Goal: Transaction & Acquisition: Purchase product/service

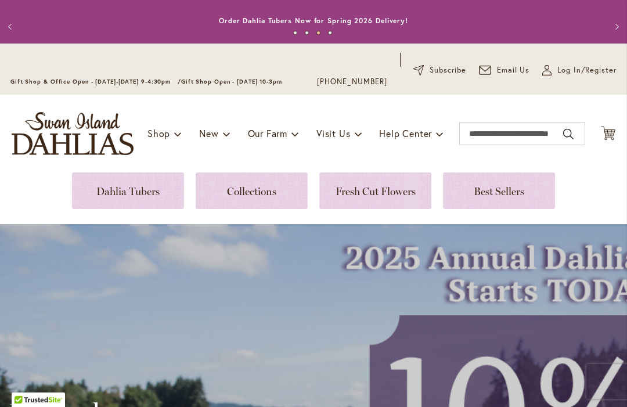
scroll to position [17, 0]
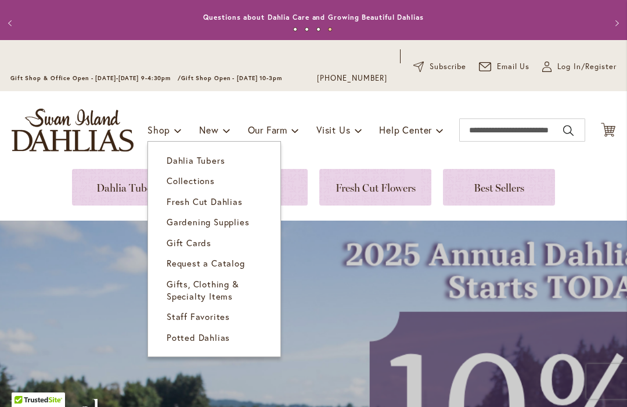
click at [225, 260] on span "Request a Catalog" at bounding box center [206, 263] width 78 height 12
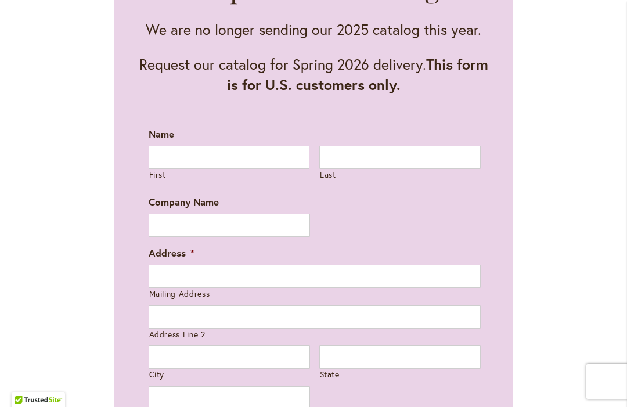
scroll to position [711, 0]
click at [218, 154] on input "First" at bounding box center [229, 156] width 161 height 23
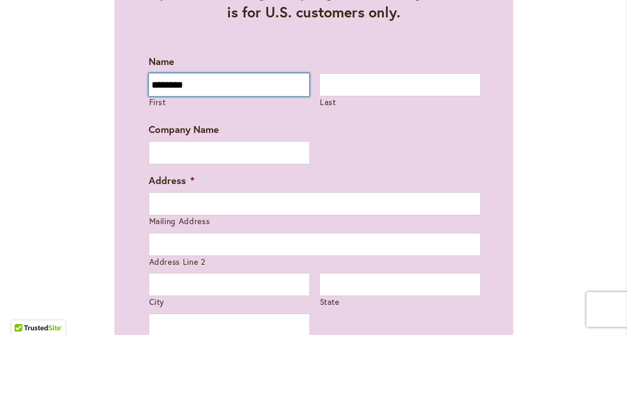
type input "*******"
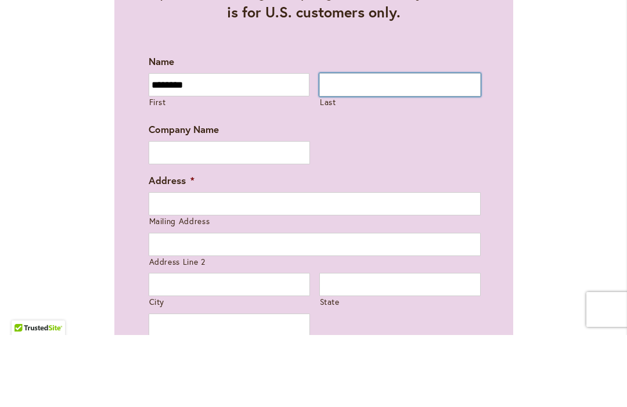
click at [392, 145] on input "Last" at bounding box center [399, 156] width 161 height 23
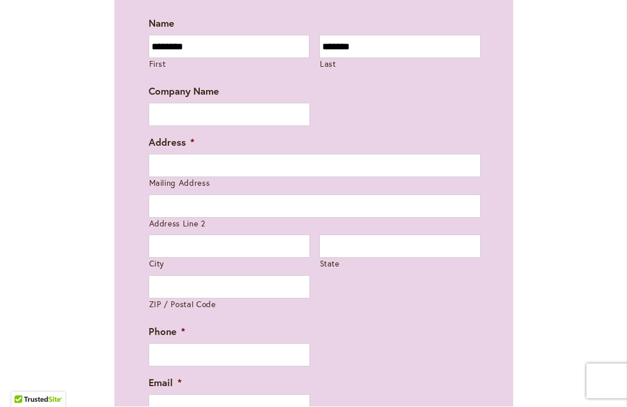
scroll to position [822, 0]
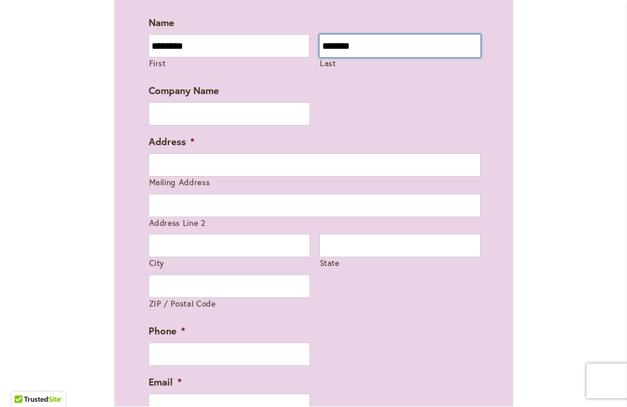
type input "******"
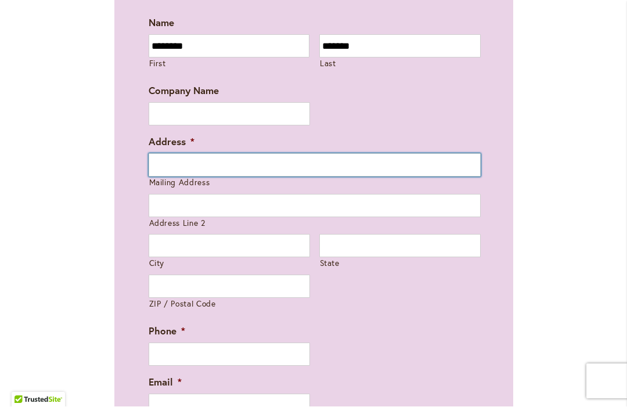
click at [400, 164] on input "Mailing Address" at bounding box center [315, 165] width 332 height 23
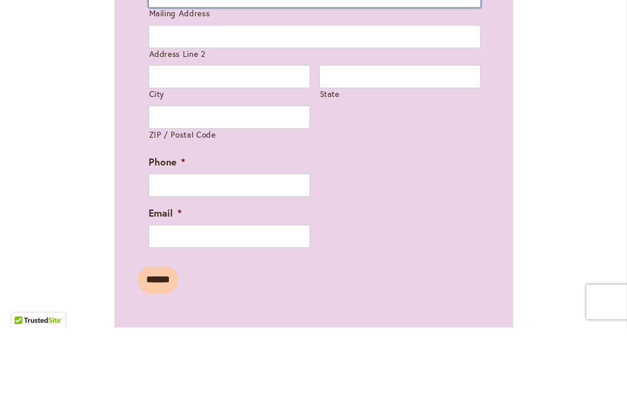
scroll to position [912, 0]
type input "**********"
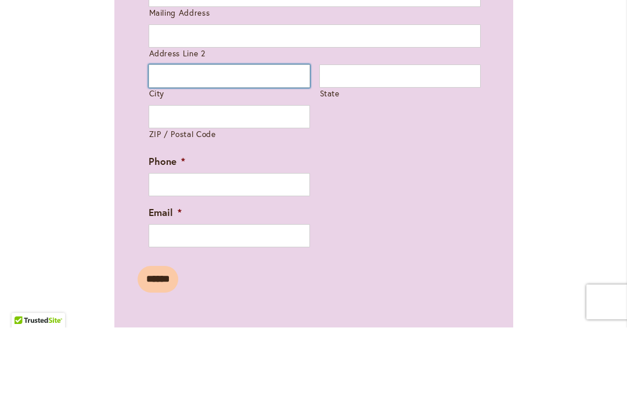
click at [200, 144] on input "City" at bounding box center [229, 155] width 161 height 23
type input "******"
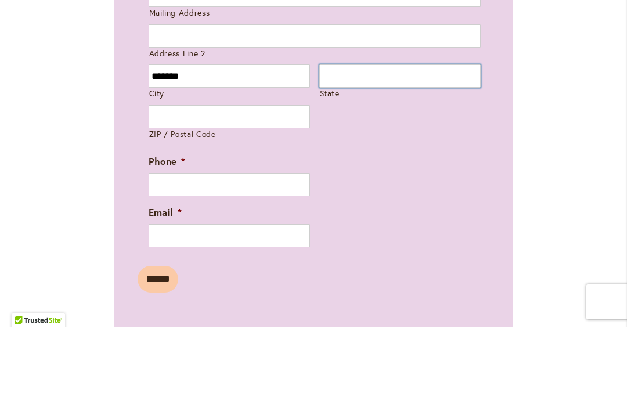
click at [395, 144] on input "State" at bounding box center [399, 155] width 161 height 23
type input "**"
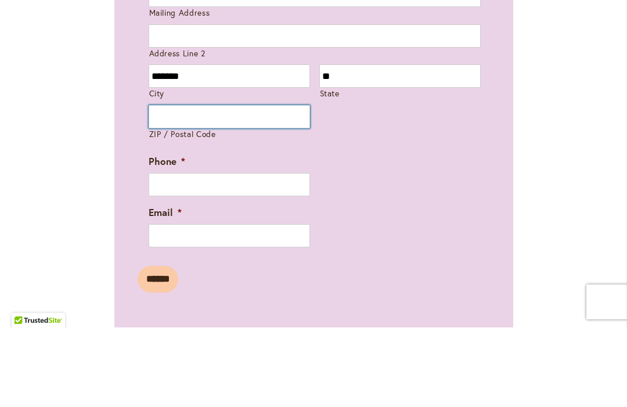
click at [264, 185] on input "ZIP / Postal Code" at bounding box center [229, 196] width 161 height 23
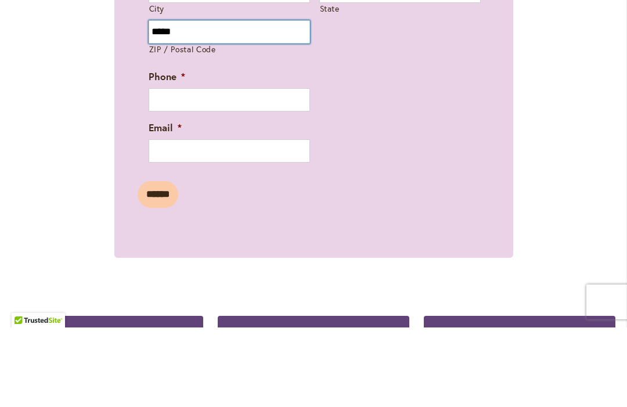
scroll to position [999, 0]
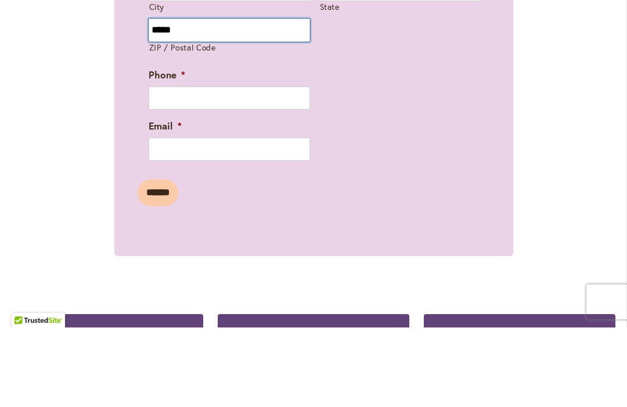
type input "*****"
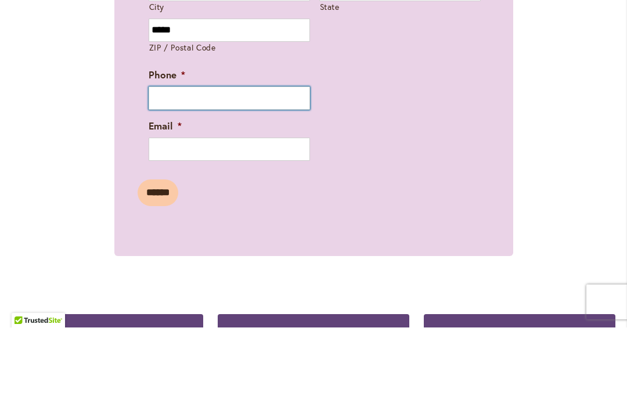
click at [267, 166] on input "Phone *" at bounding box center [229, 177] width 161 height 23
type input "**********"
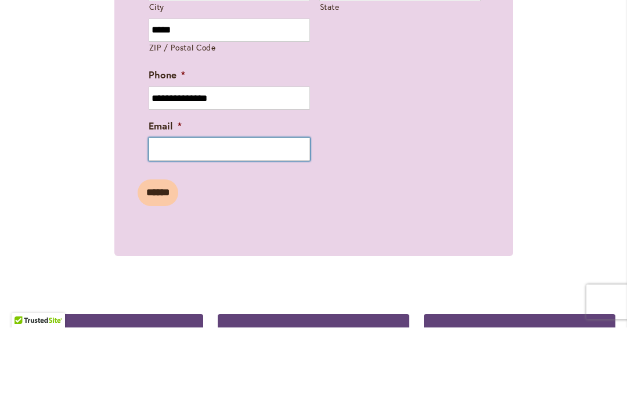
click at [198, 217] on input "Email *" at bounding box center [229, 228] width 161 height 23
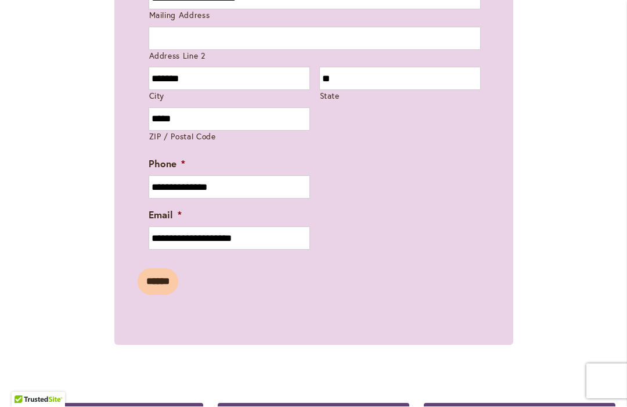
scroll to position [991, 0]
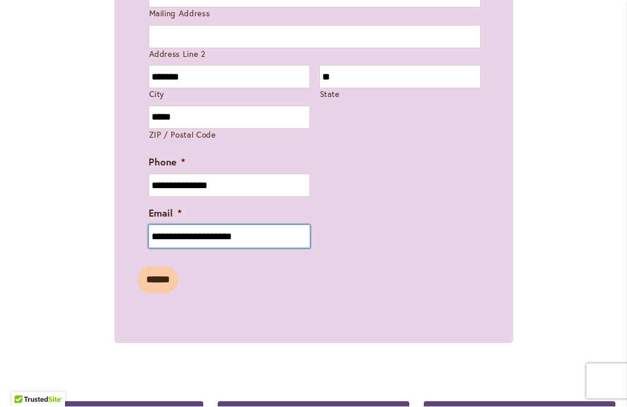
type input "**********"
click at [167, 280] on input "******" at bounding box center [158, 280] width 41 height 27
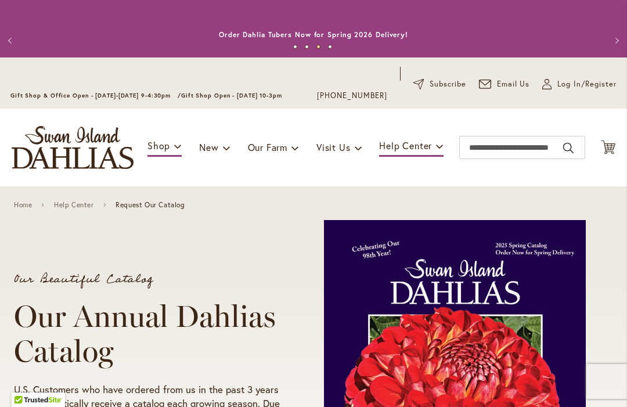
scroll to position [0, 0]
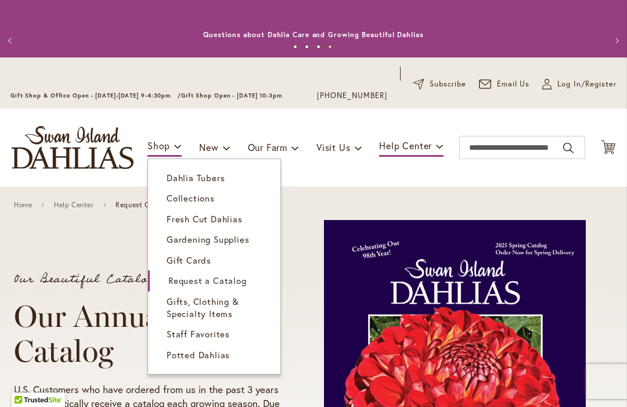
click at [182, 176] on span "Dahlia Tubers" at bounding box center [196, 178] width 58 height 12
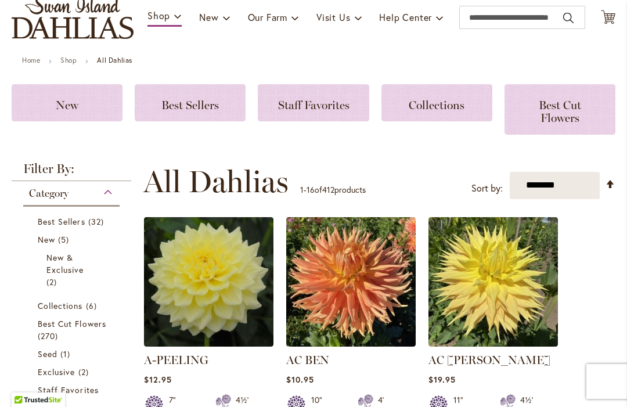
scroll to position [147, 0]
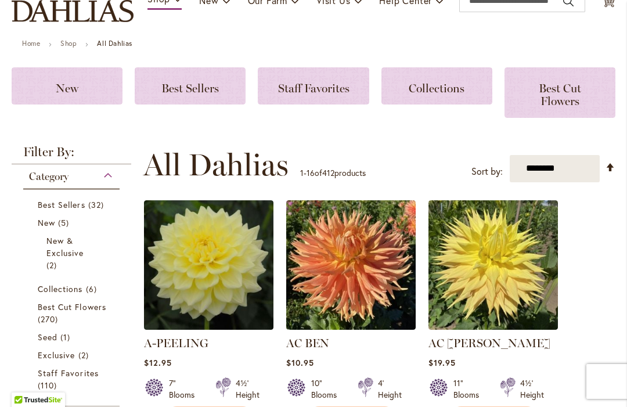
click at [79, 292] on span "Collections" at bounding box center [60, 288] width 45 height 11
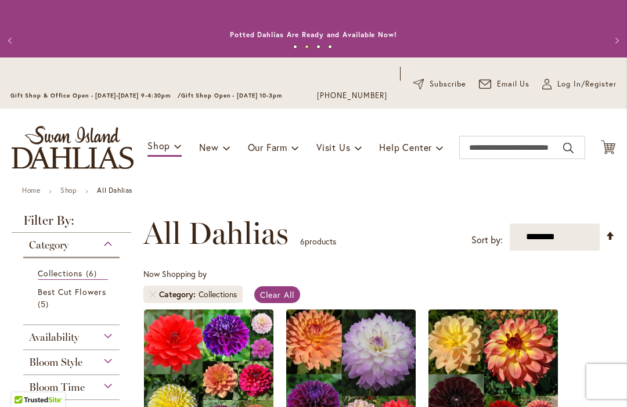
click at [558, 239] on select "**********" at bounding box center [555, 237] width 90 height 27
select select "****"
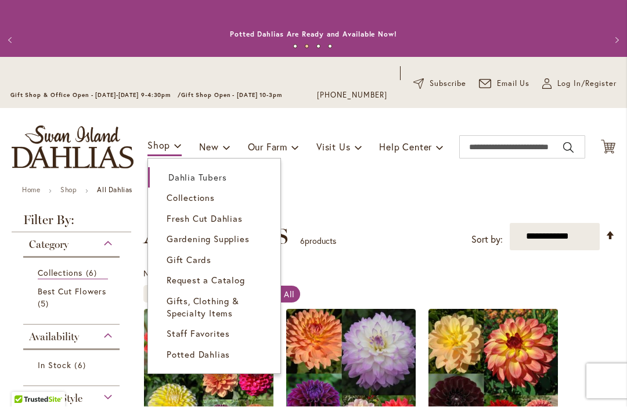
click at [221, 182] on span "Dahlia Tubers" at bounding box center [197, 178] width 58 height 12
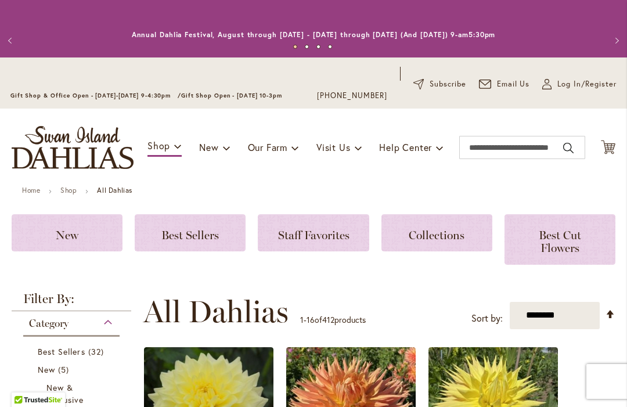
click at [573, 315] on select "**********" at bounding box center [555, 315] width 90 height 27
select select "****"
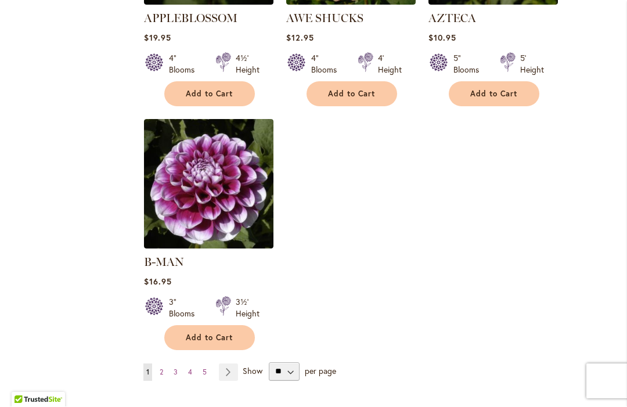
scroll to position [1492, 0]
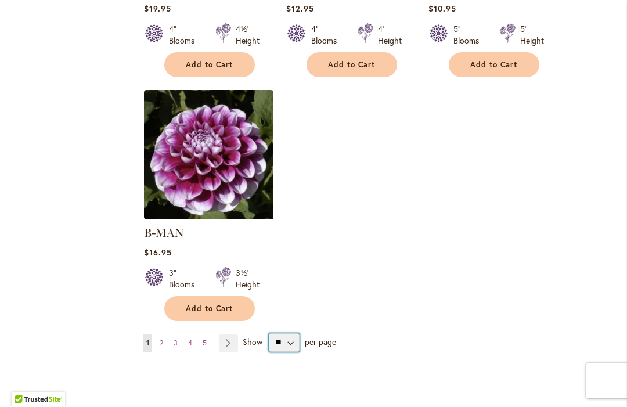
click at [298, 334] on select "** ** ** **" at bounding box center [284, 343] width 31 height 19
select select "**"
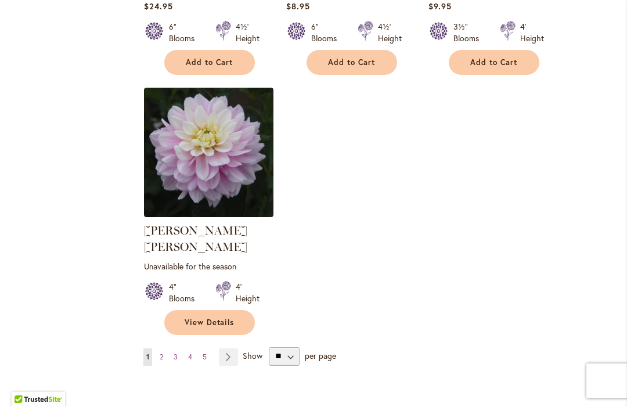
scroll to position [5435, 0]
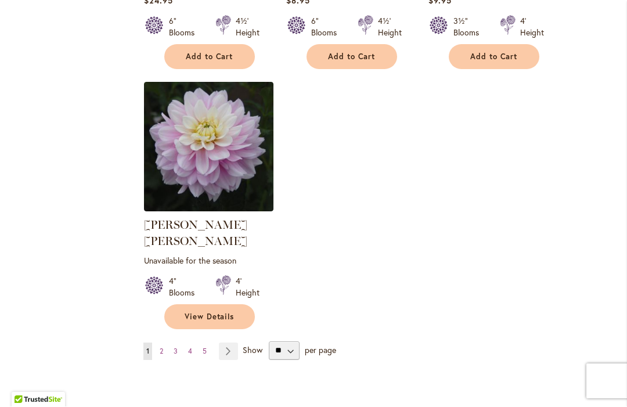
click at [231, 343] on link "Page Next" at bounding box center [228, 351] width 19 height 17
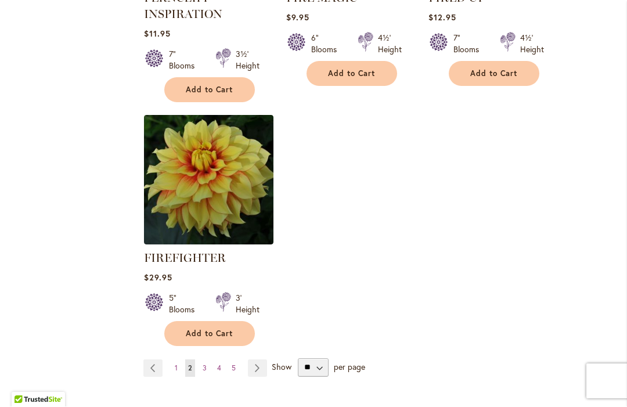
scroll to position [5520, 0]
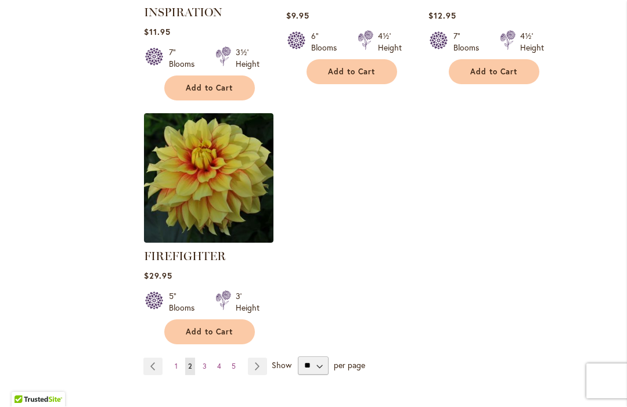
click at [262, 358] on link "Page Next" at bounding box center [257, 366] width 19 height 17
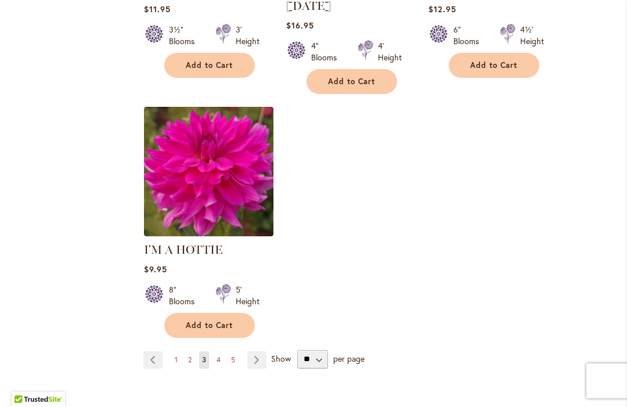
scroll to position [5541, 0]
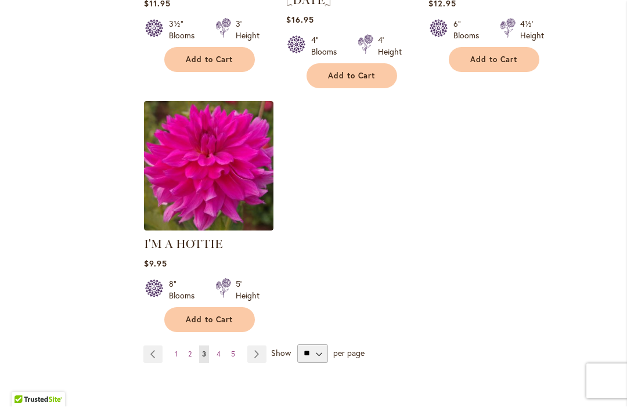
click at [261, 346] on link "Page Next" at bounding box center [256, 354] width 19 height 17
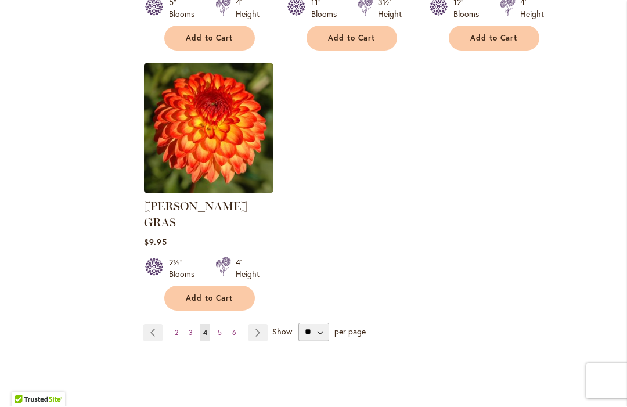
scroll to position [5519, 0]
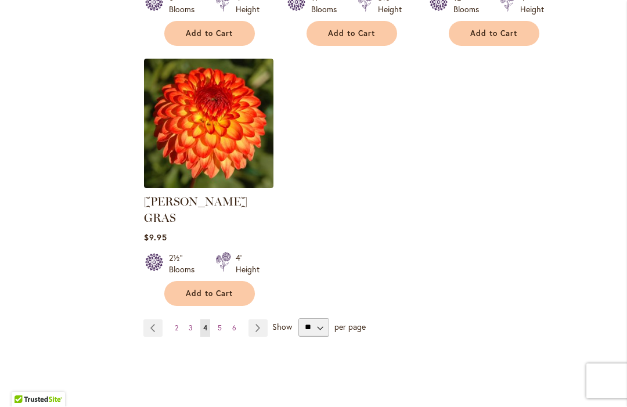
click at [259, 320] on link "Page Next" at bounding box center [258, 328] width 19 height 17
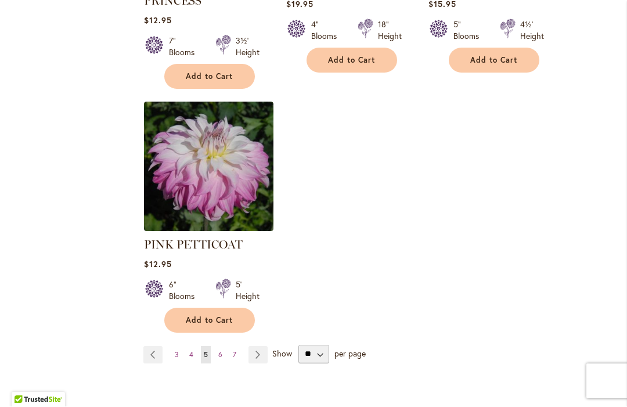
scroll to position [5540, 0]
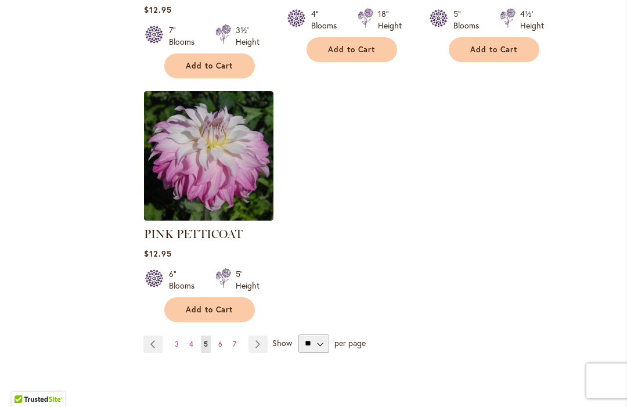
click at [261, 336] on link "Page Next" at bounding box center [258, 344] width 19 height 17
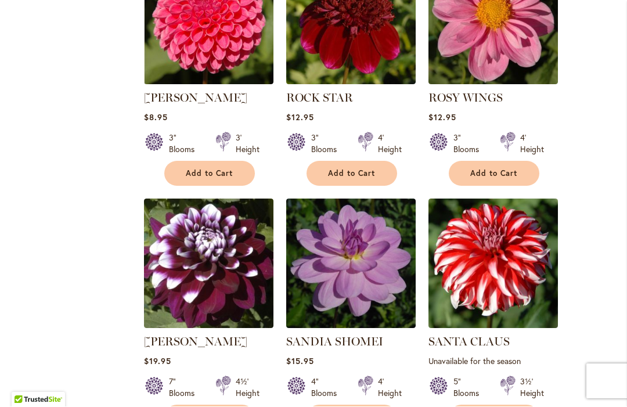
scroll to position [1645, 0]
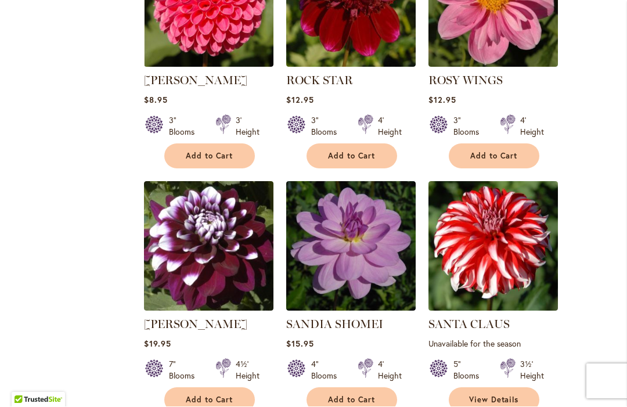
click at [355, 156] on span "Add to Cart" at bounding box center [352, 157] width 48 height 10
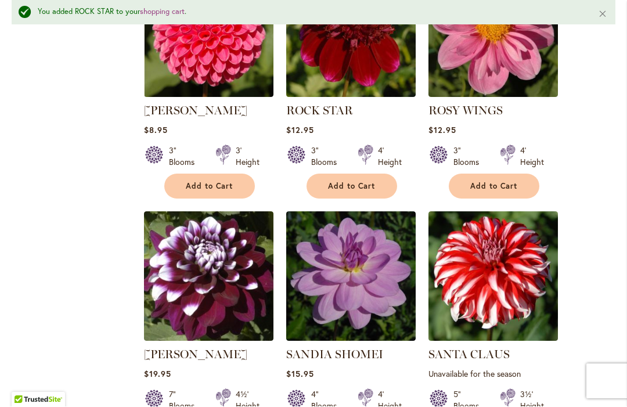
click at [514, 182] on span "Add to Cart" at bounding box center [494, 187] width 48 height 10
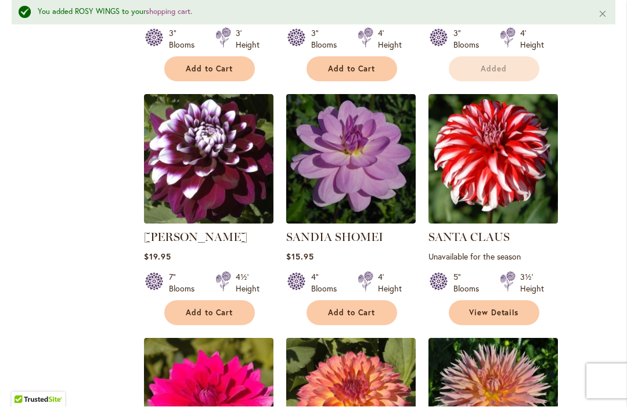
scroll to position [1763, 0]
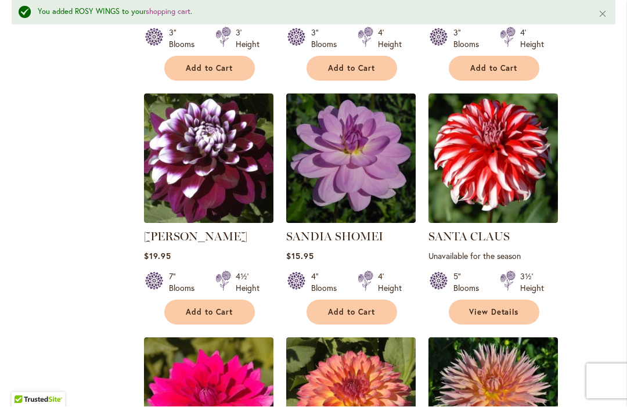
click at [215, 309] on span "Add to Cart" at bounding box center [210, 313] width 48 height 10
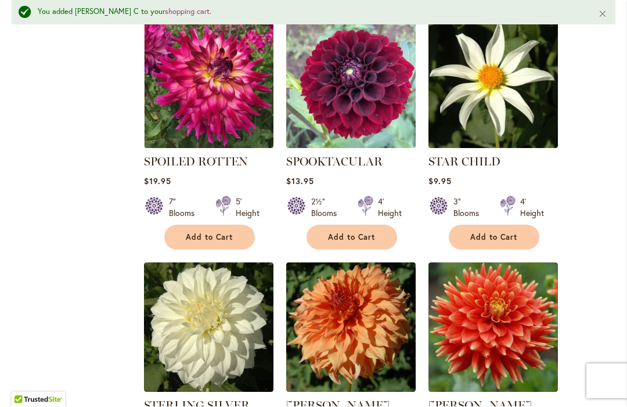
scroll to position [3301, 0]
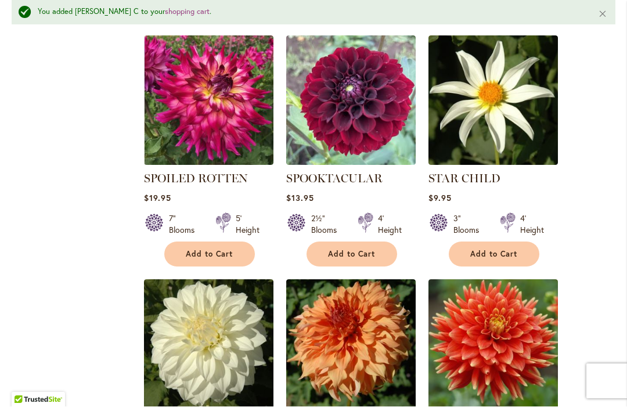
click at [231, 250] on span "Add to Cart" at bounding box center [210, 255] width 48 height 10
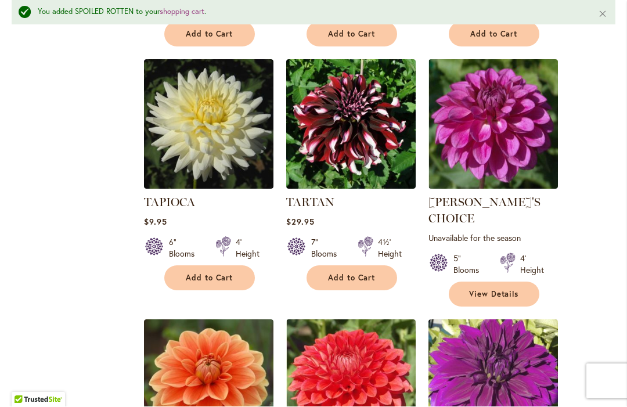
scroll to position [4761, 0]
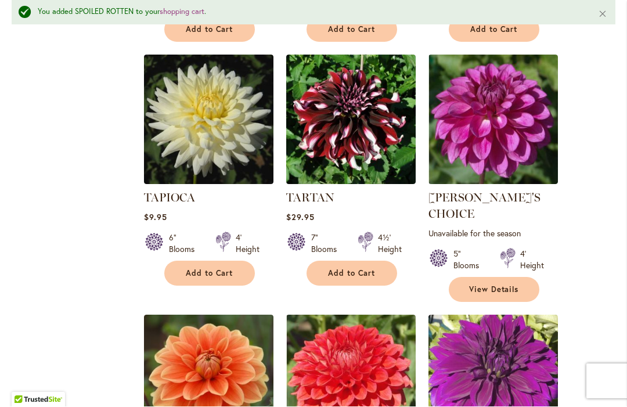
click at [368, 269] on span "Add to Cart" at bounding box center [352, 274] width 48 height 10
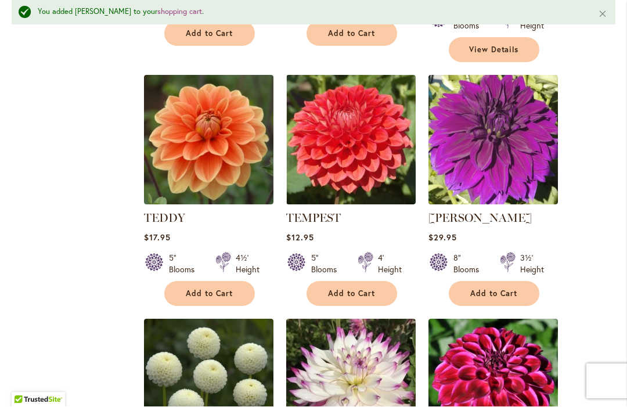
scroll to position [5001, 0]
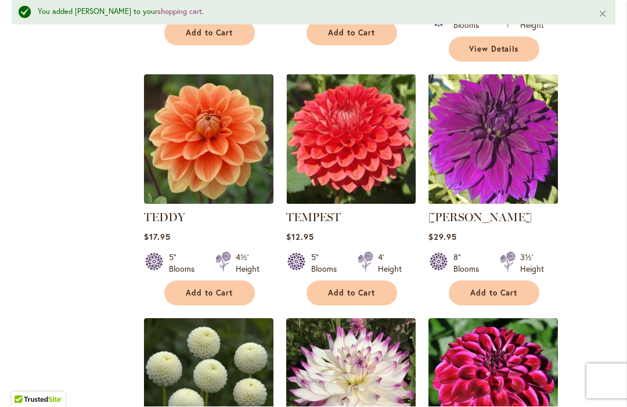
click at [512, 289] on span "Add to Cart" at bounding box center [494, 294] width 48 height 10
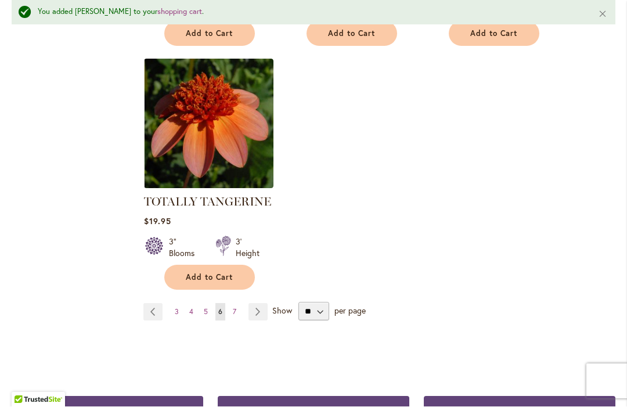
scroll to position [5513, 0]
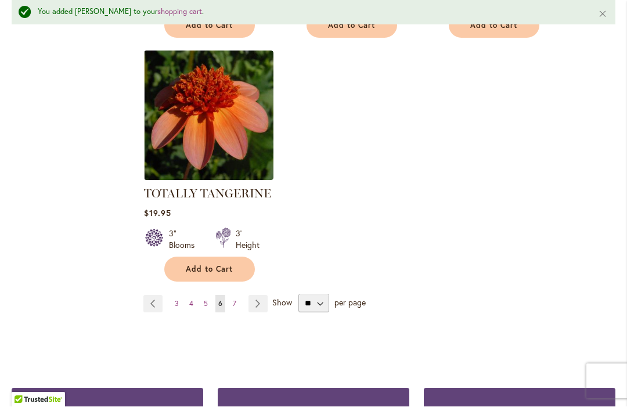
click at [265, 296] on link "Page Next" at bounding box center [258, 304] width 19 height 17
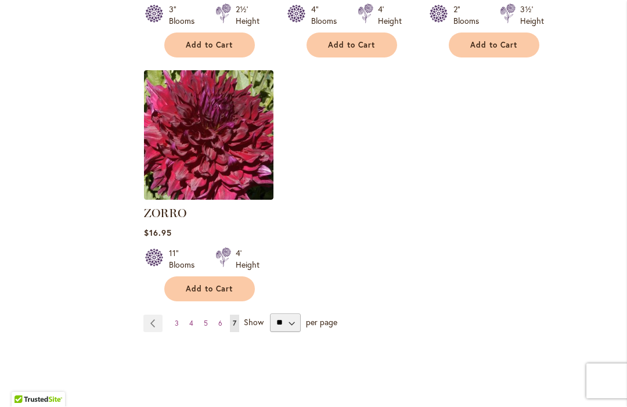
scroll to position [2488, 0]
click at [196, 315] on link "Page 4" at bounding box center [191, 323] width 10 height 17
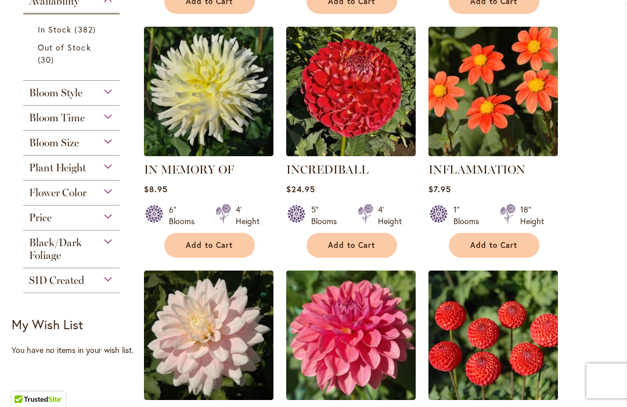
scroll to position [565, 0]
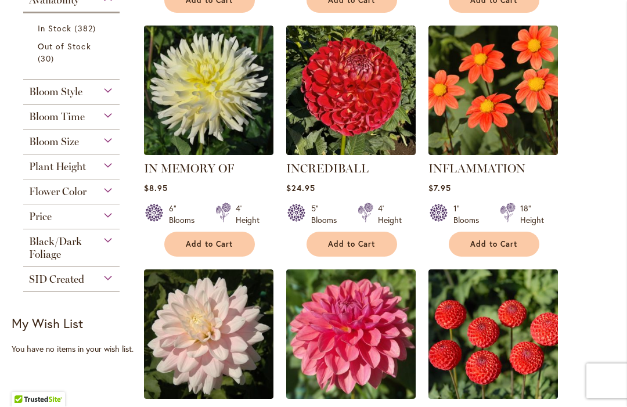
click at [114, 192] on div "Flower Color" at bounding box center [71, 189] width 96 height 19
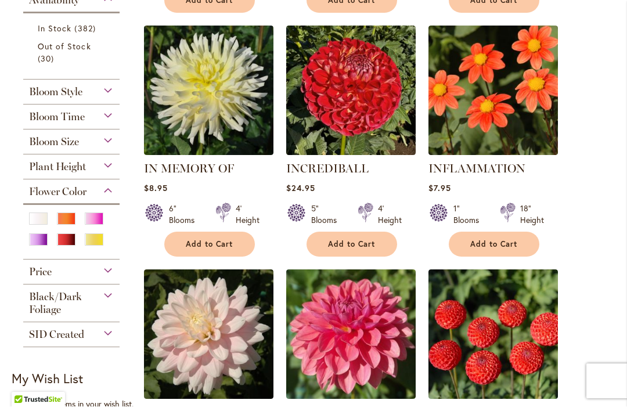
click at [42, 245] on div "Purple" at bounding box center [38, 240] width 19 height 12
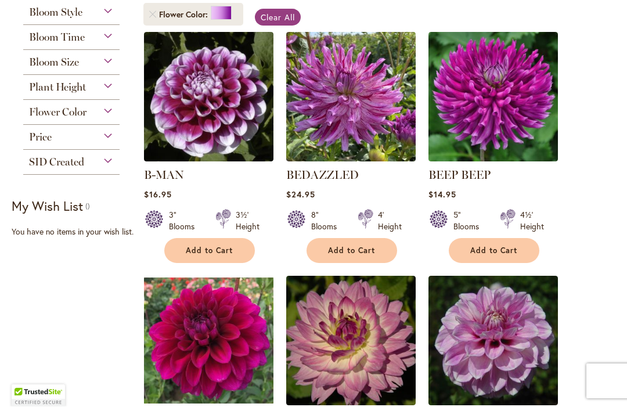
scroll to position [1, 0]
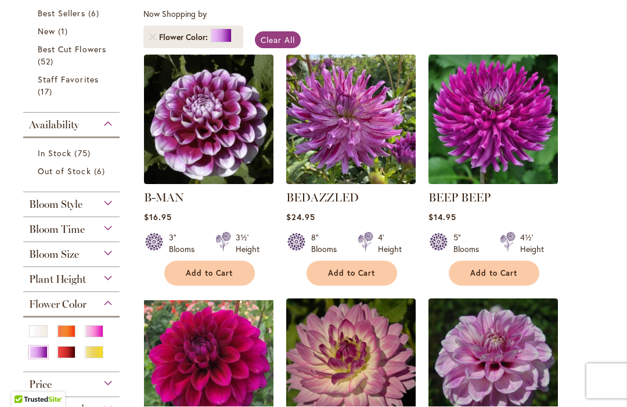
click at [208, 269] on span "Add to Cart" at bounding box center [210, 274] width 48 height 10
click at [373, 274] on span "Add to Cart" at bounding box center [352, 274] width 48 height 10
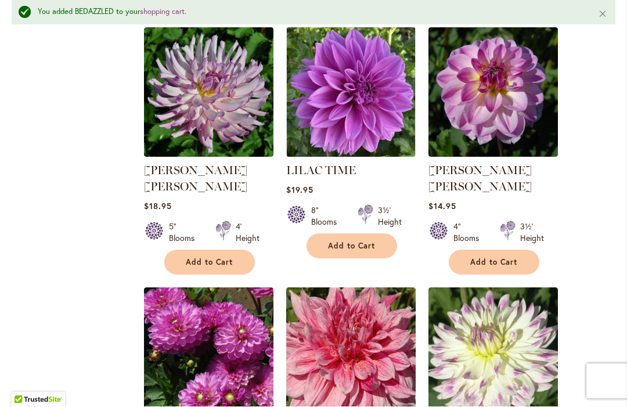
scroll to position [3538, 0]
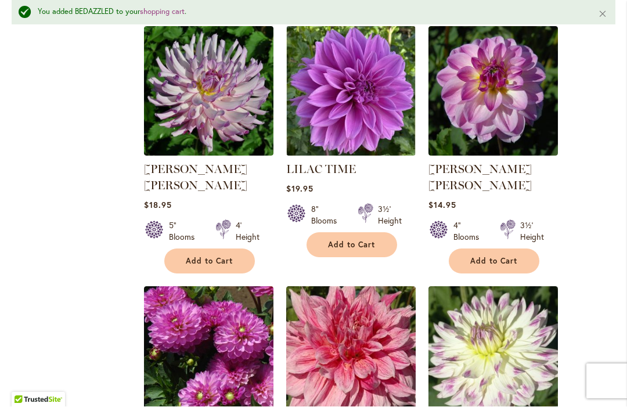
click at [375, 240] on span "Add to Cart" at bounding box center [352, 245] width 48 height 10
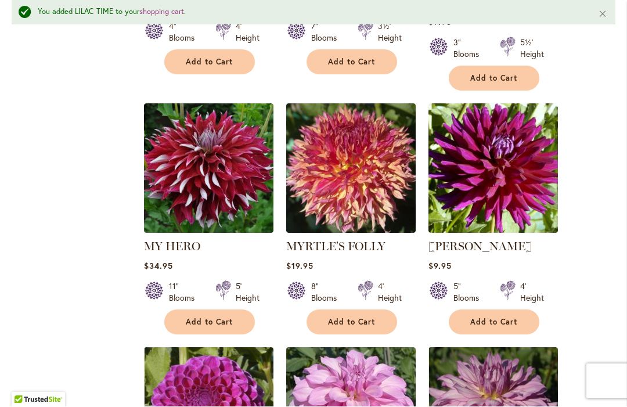
scroll to position [4501, 0]
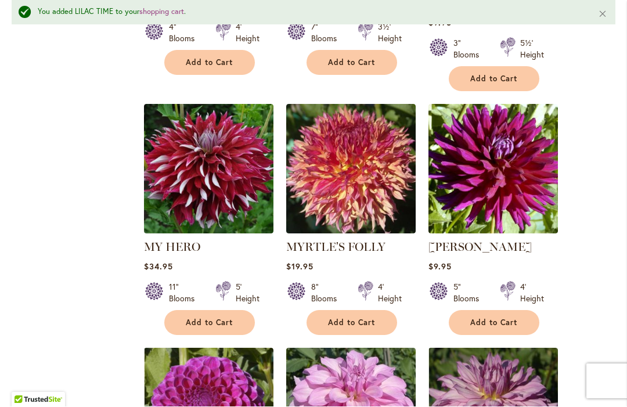
click at [219, 318] on span "Add to Cart" at bounding box center [210, 323] width 48 height 10
click at [358, 318] on span "Add to Cart" at bounding box center [352, 323] width 48 height 10
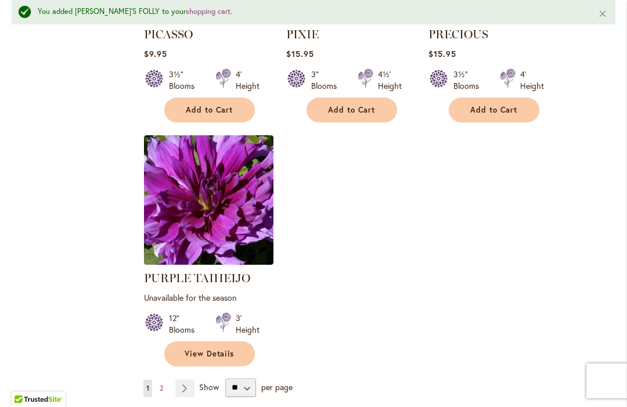
scroll to position [5447, 0]
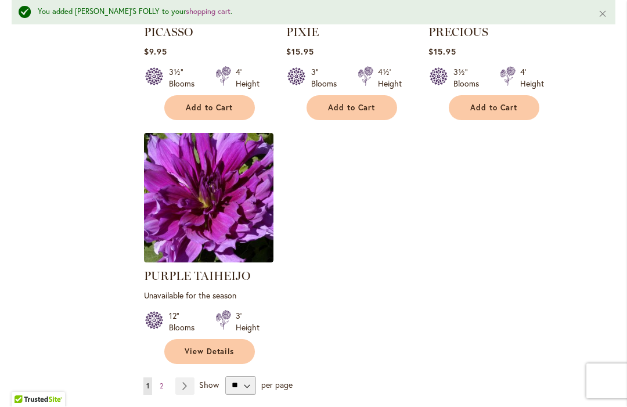
click at [220, 135] on img at bounding box center [208, 198] width 129 height 129
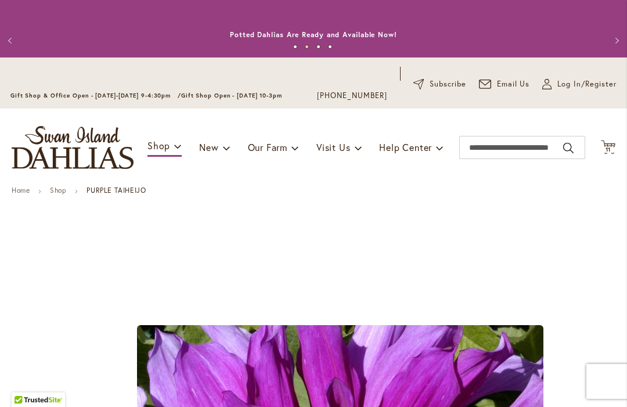
click at [610, 144] on icon "Cart .cls-1 { fill: #231f20; }" at bounding box center [608, 147] width 15 height 15
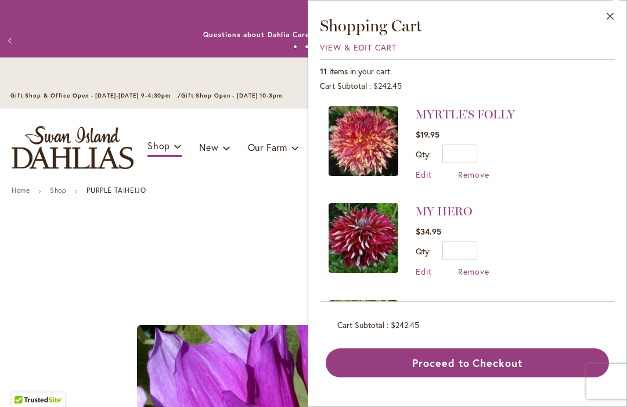
click at [485, 175] on span "Remove" at bounding box center [473, 174] width 31 height 11
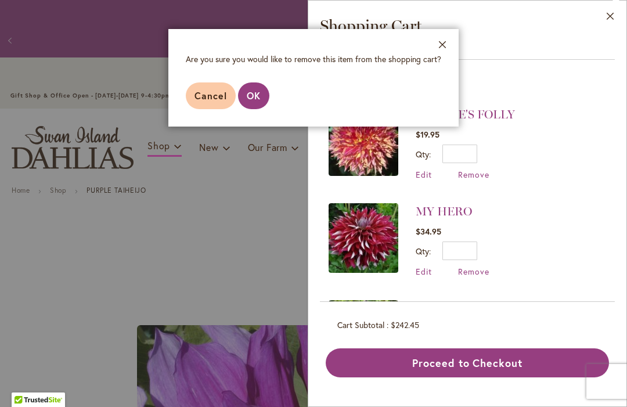
click at [256, 92] on span "OK" at bounding box center [254, 95] width 14 height 12
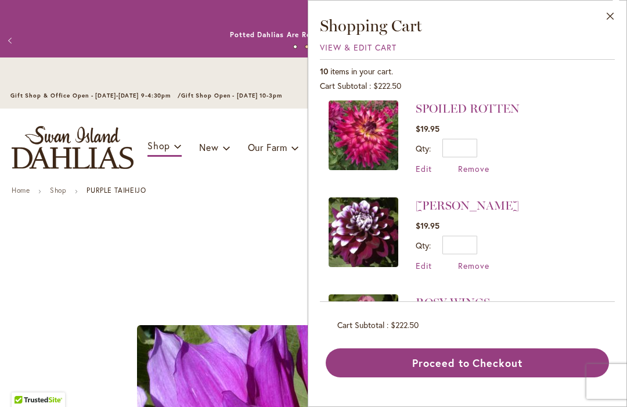
scroll to position [589, 0]
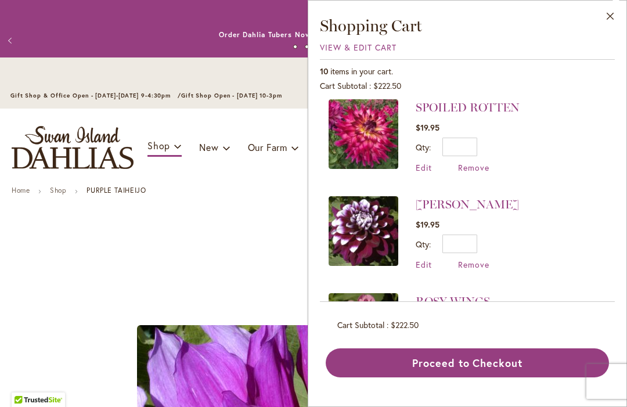
click at [480, 168] on span "Remove" at bounding box center [473, 167] width 31 height 11
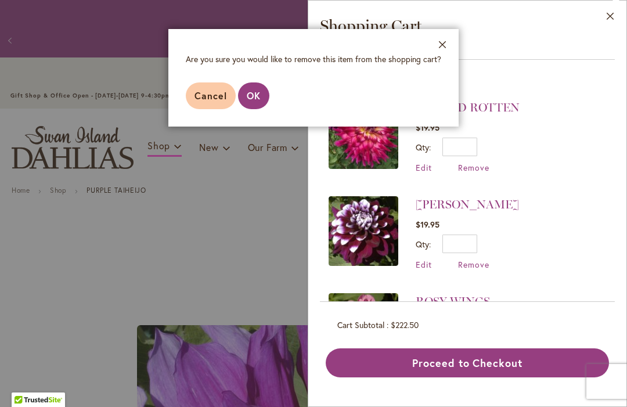
click at [254, 91] on span "OK" at bounding box center [254, 95] width 14 height 12
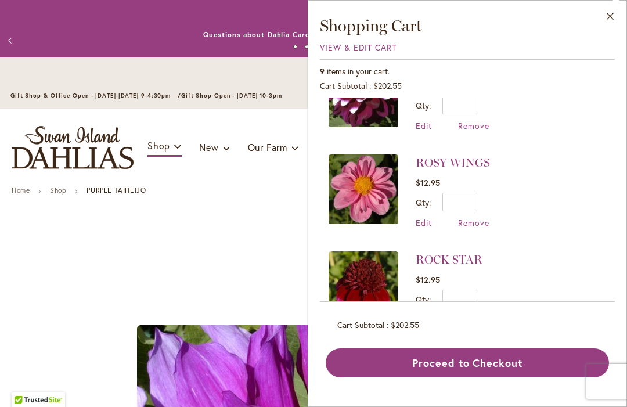
scroll to position [631, 0]
click at [481, 222] on span "Remove" at bounding box center [473, 222] width 31 height 11
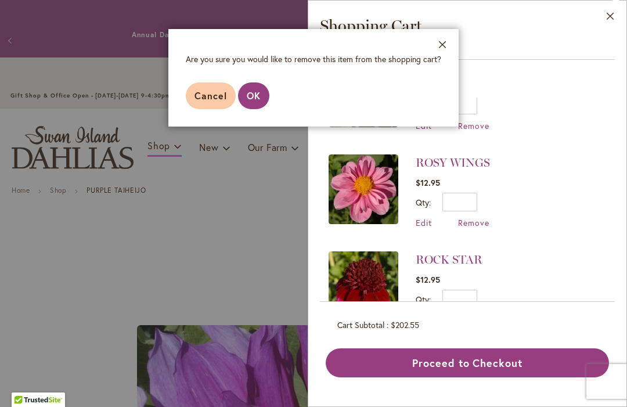
click at [259, 91] on span "OK" at bounding box center [254, 95] width 14 height 12
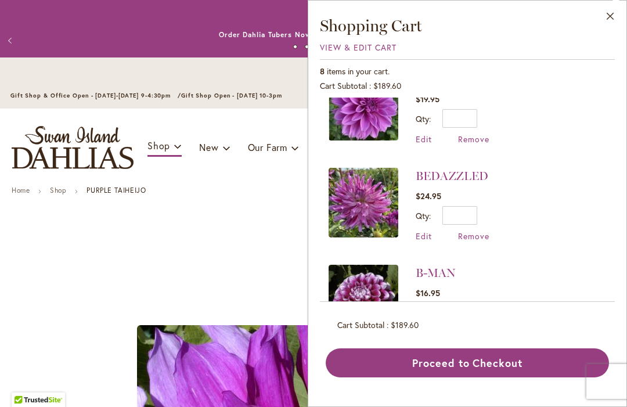
scroll to position [134, 0]
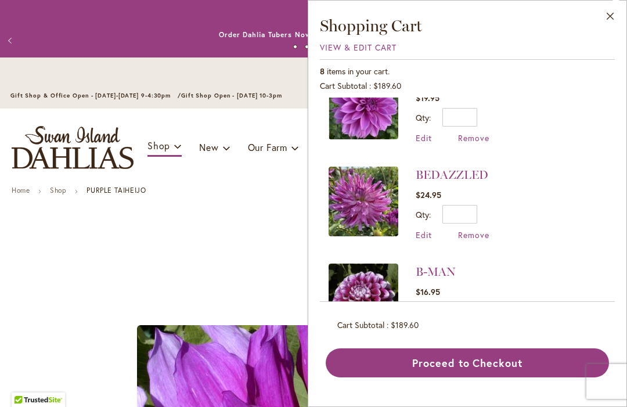
click at [484, 236] on span "Remove" at bounding box center [473, 234] width 31 height 11
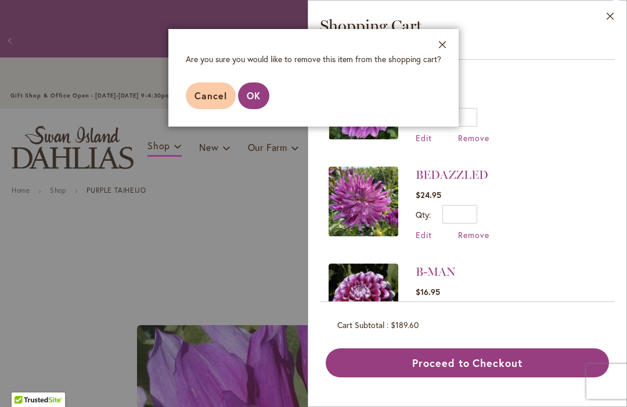
click at [254, 97] on span "OK" at bounding box center [254, 95] width 14 height 12
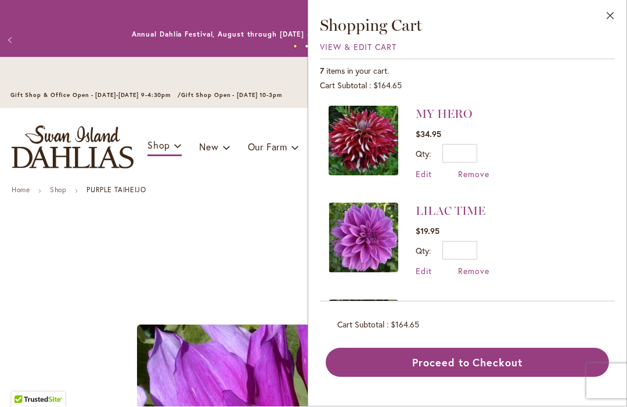
scroll to position [0, 0]
click at [480, 176] on span "Remove" at bounding box center [473, 174] width 31 height 11
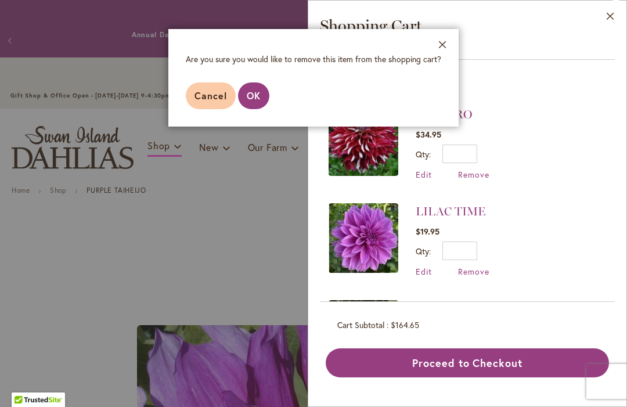
click at [258, 83] on button "OK" at bounding box center [253, 95] width 31 height 27
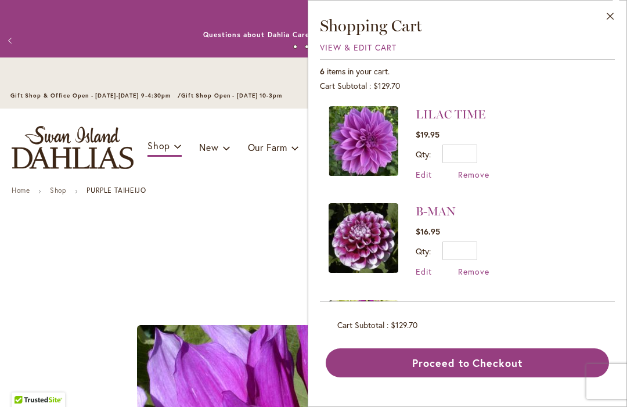
click at [483, 177] on span "Remove" at bounding box center [473, 174] width 31 height 11
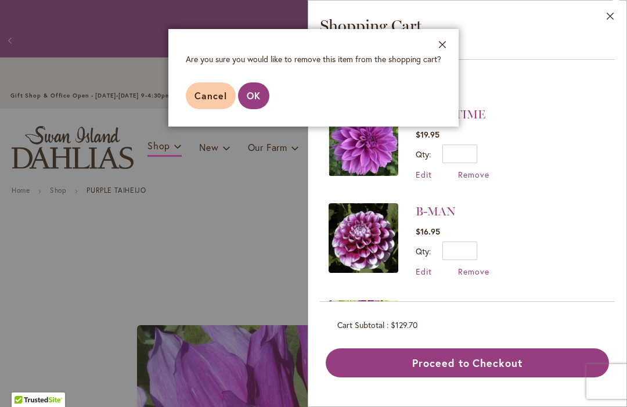
click at [255, 97] on span "OK" at bounding box center [254, 95] width 14 height 12
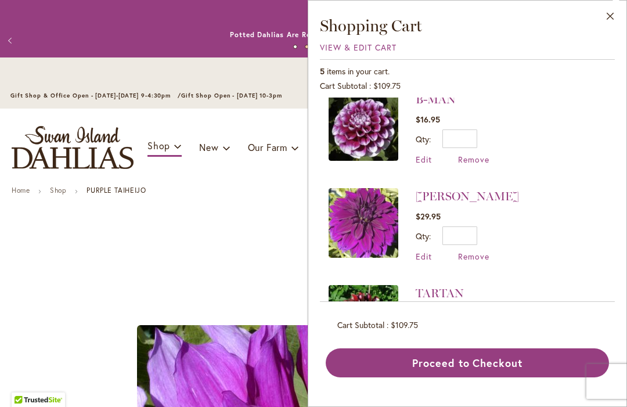
scroll to position [17, 0]
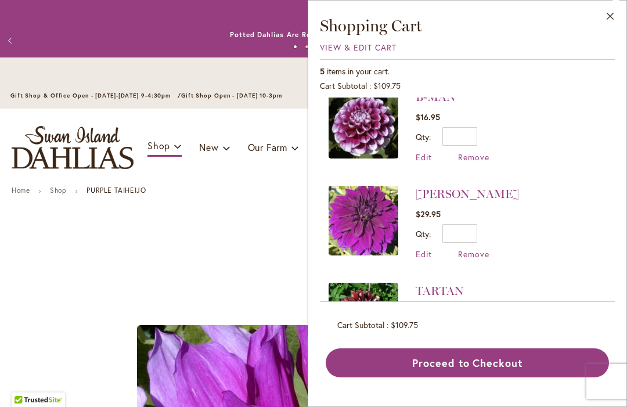
click at [481, 160] on span "Remove" at bounding box center [473, 157] width 31 height 11
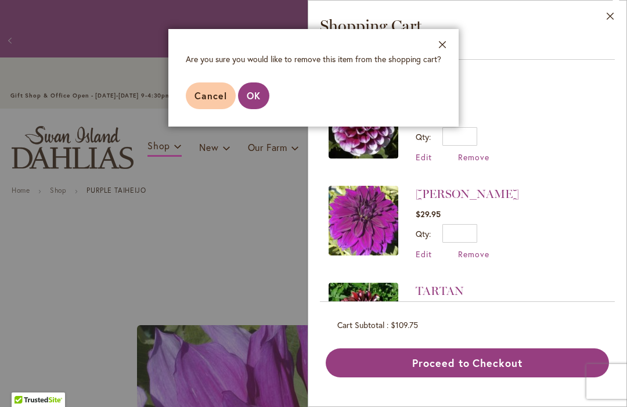
click at [257, 95] on span "OK" at bounding box center [254, 95] width 14 height 12
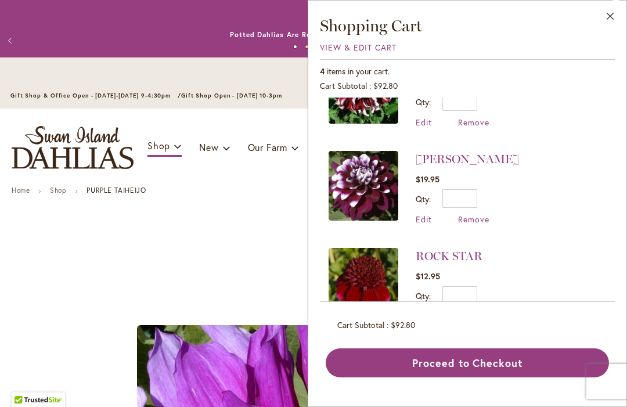
scroll to position [149, 0]
click at [481, 222] on span "Remove" at bounding box center [473, 219] width 31 height 11
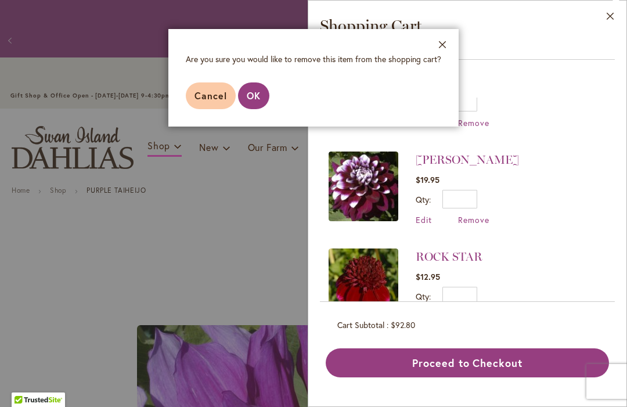
click at [257, 92] on span "OK" at bounding box center [254, 95] width 14 height 12
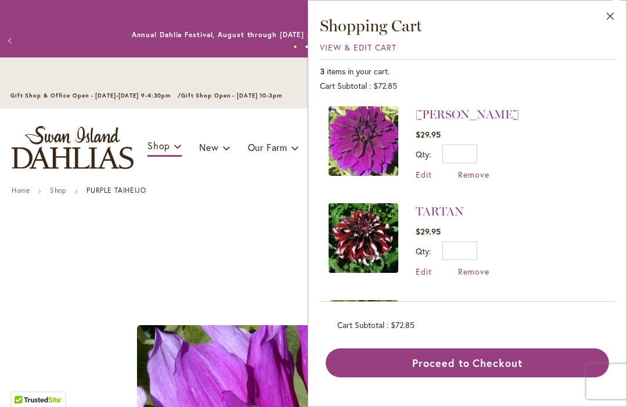
scroll to position [0, 0]
click at [482, 177] on span "Remove" at bounding box center [473, 174] width 31 height 11
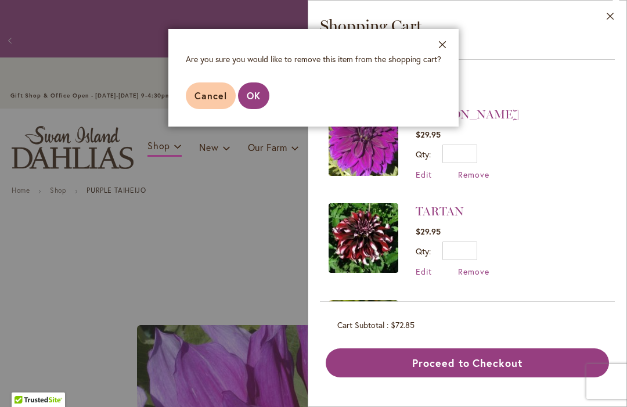
click at [260, 96] on span "OK" at bounding box center [254, 95] width 14 height 12
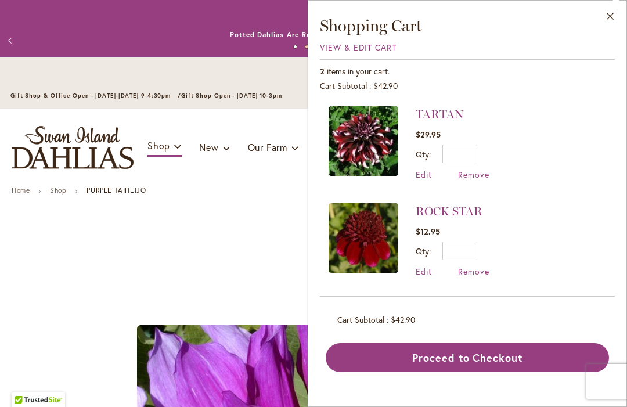
click at [610, 14] on button "Close" at bounding box center [611, 19] width 32 height 37
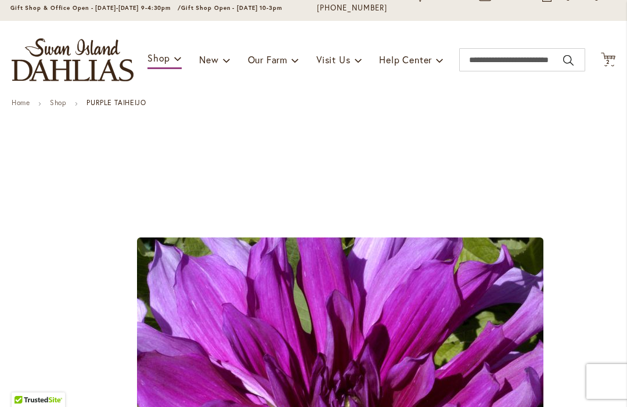
scroll to position [104, 0]
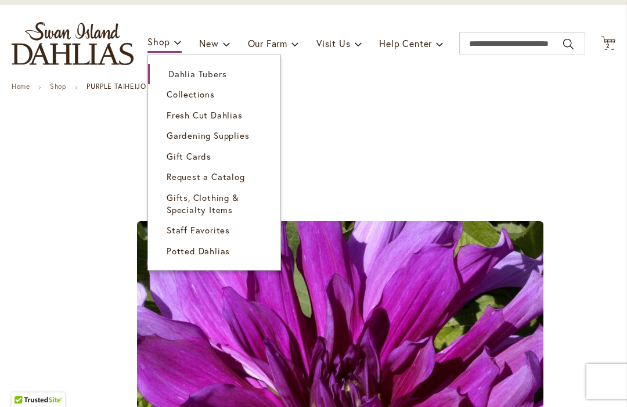
click at [225, 77] on span "Dahlia Tubers" at bounding box center [197, 74] width 58 height 12
